Goal: Task Accomplishment & Management: Manage account settings

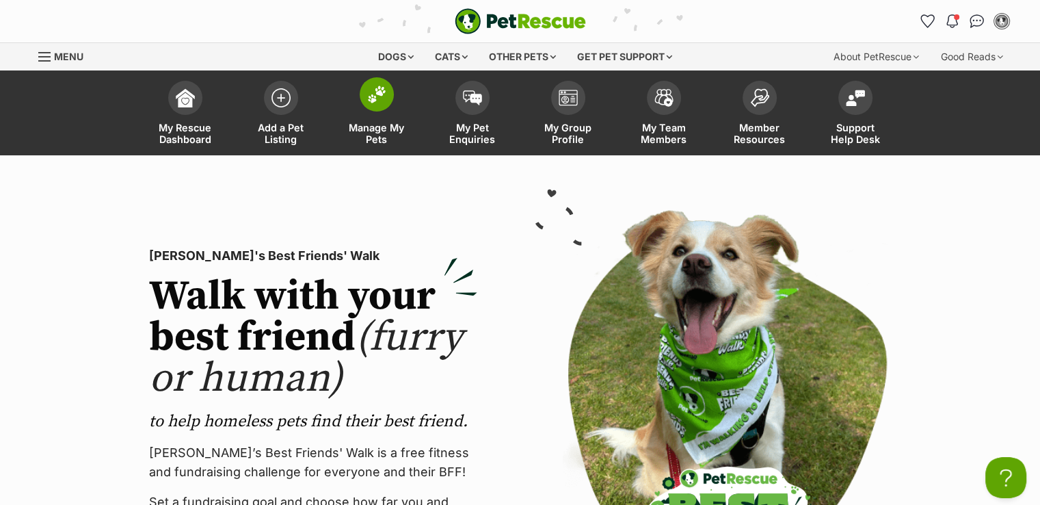
click at [401, 129] on span "Manage My Pets" at bounding box center [377, 133] width 62 height 23
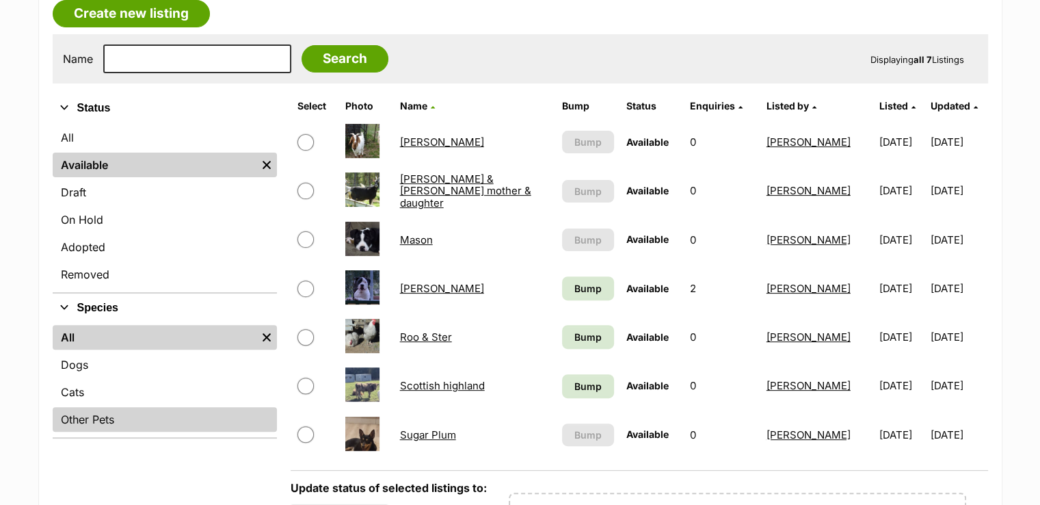
scroll to position [410, 0]
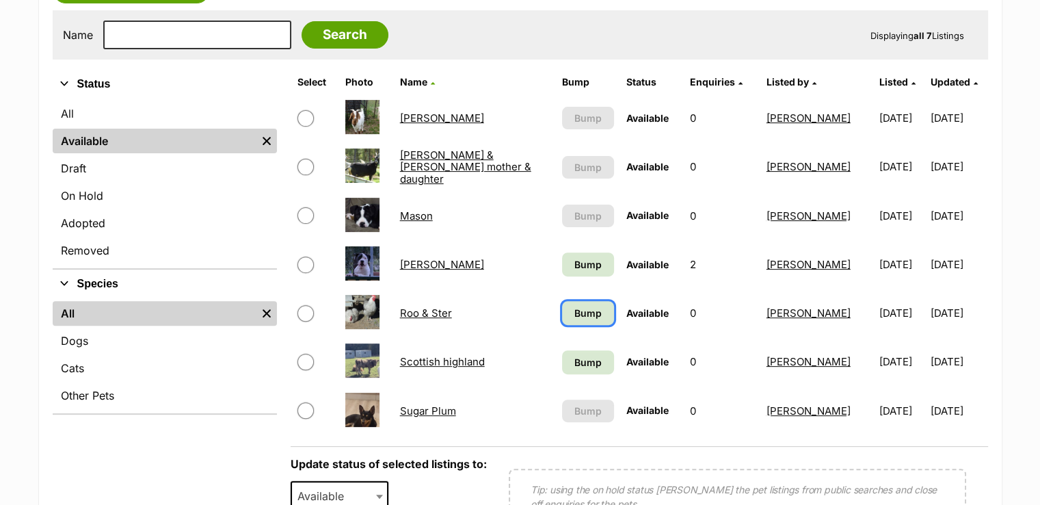
click at [578, 310] on span "Bump" at bounding box center [587, 313] width 27 height 14
click at [574, 355] on span "Bump" at bounding box center [587, 362] width 27 height 14
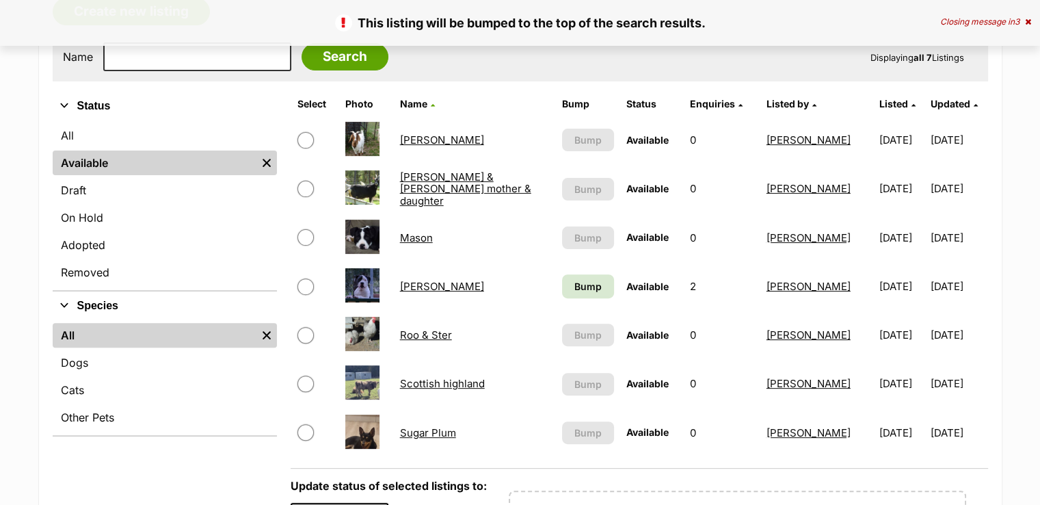
scroll to position [410, 0]
